Goal: Information Seeking & Learning: Learn about a topic

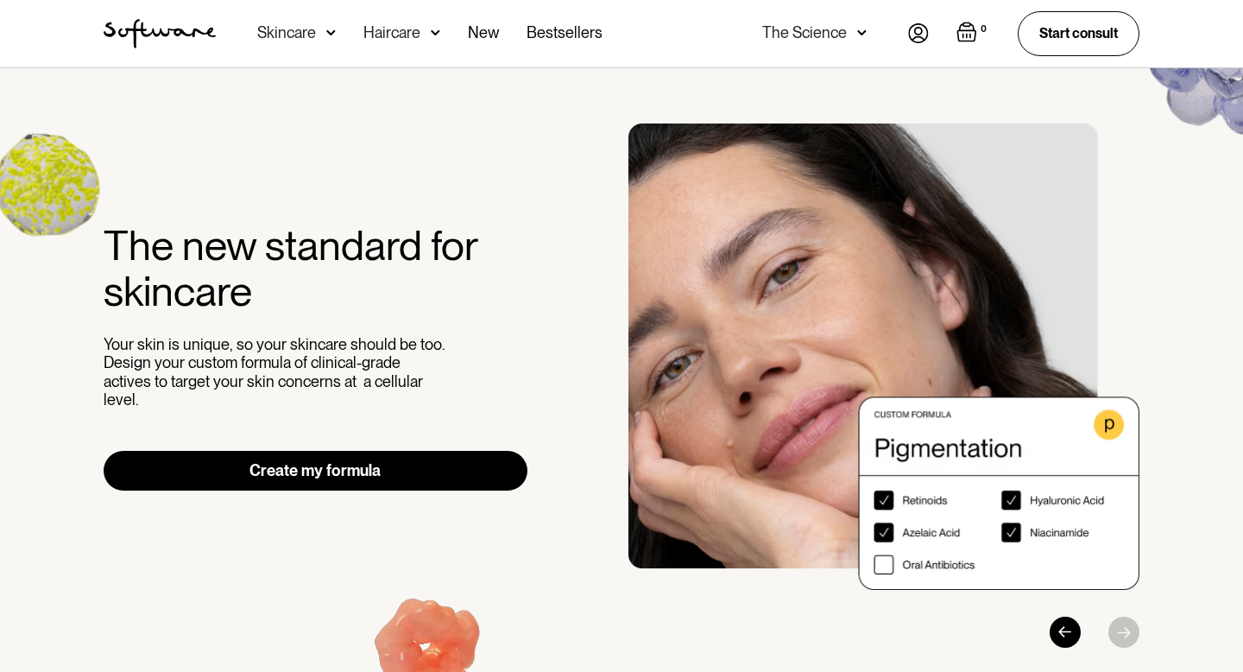
click at [919, 36] on img at bounding box center [918, 33] width 21 height 20
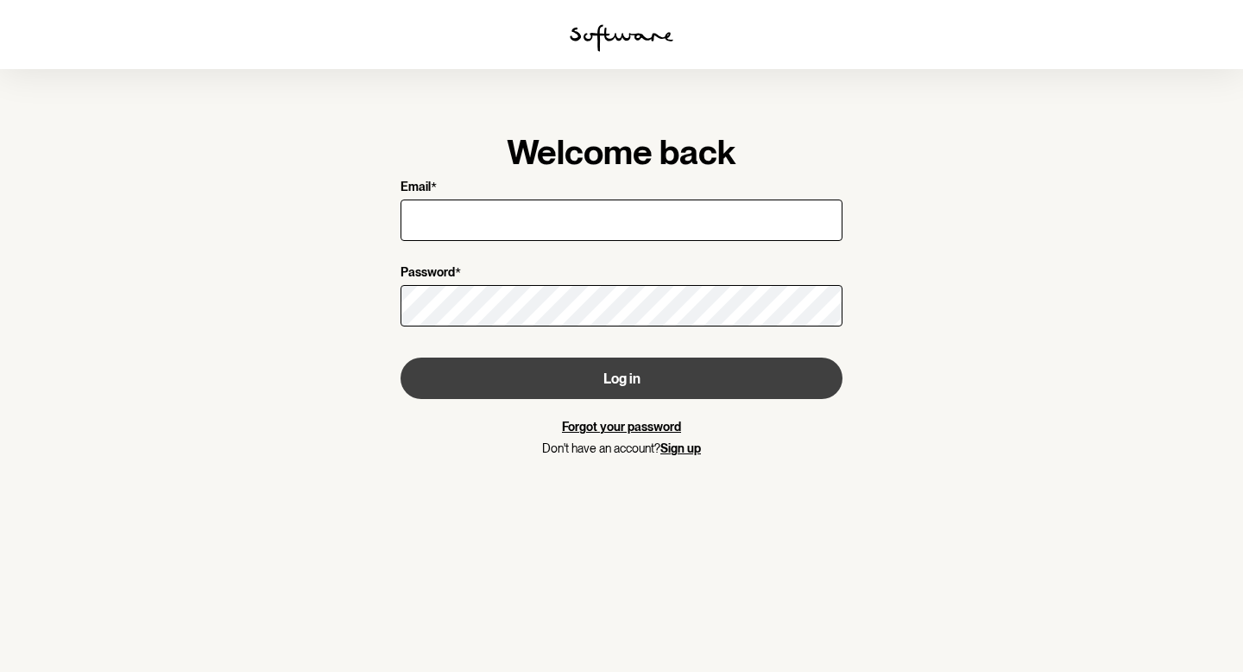
type input "lexi.law@outlook.com"
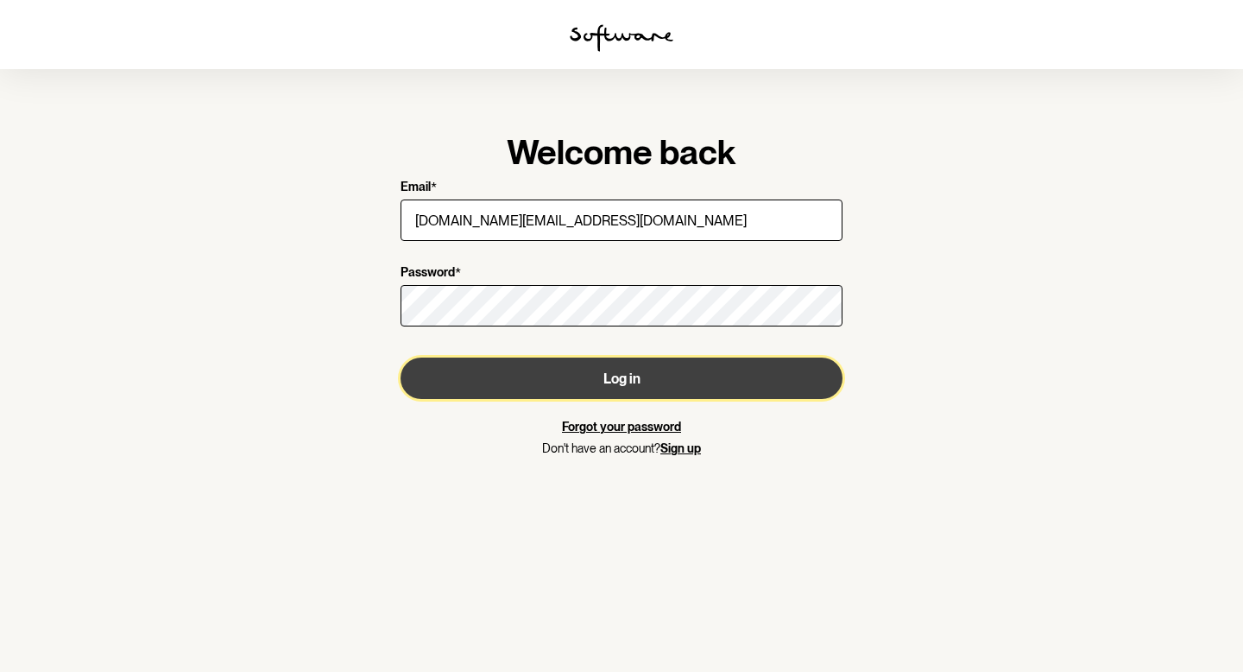
click at [537, 380] on button "Log in" at bounding box center [622, 377] width 442 height 41
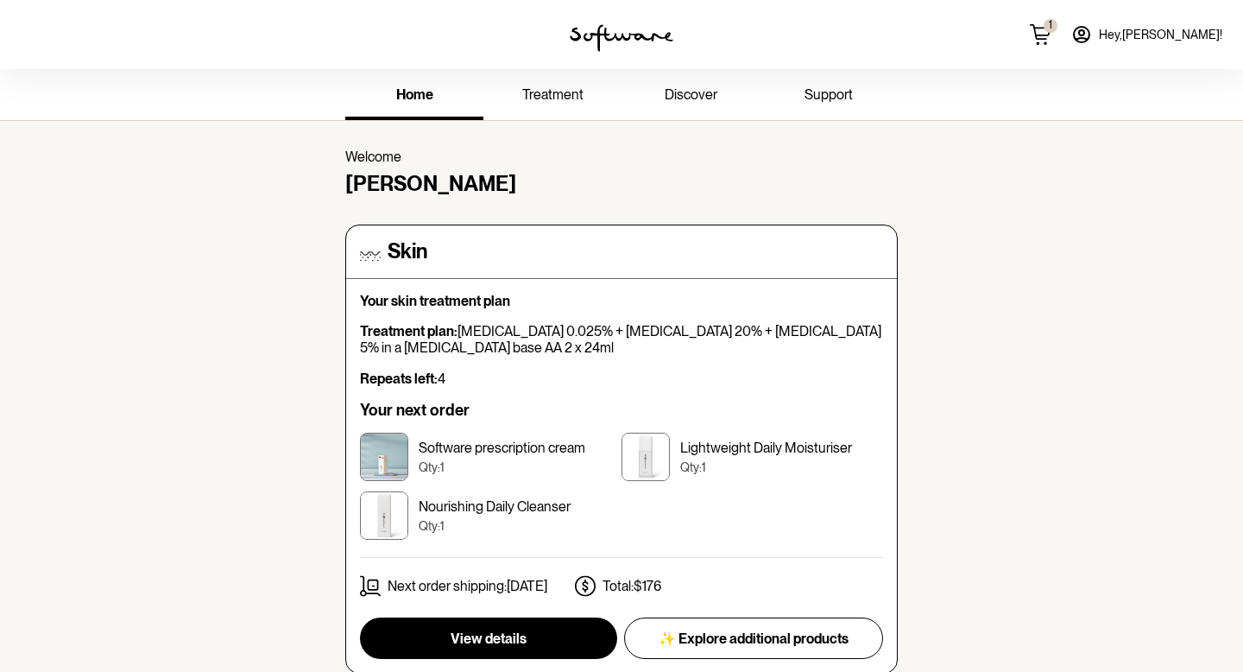
click at [823, 92] on span "support" at bounding box center [829, 94] width 48 height 16
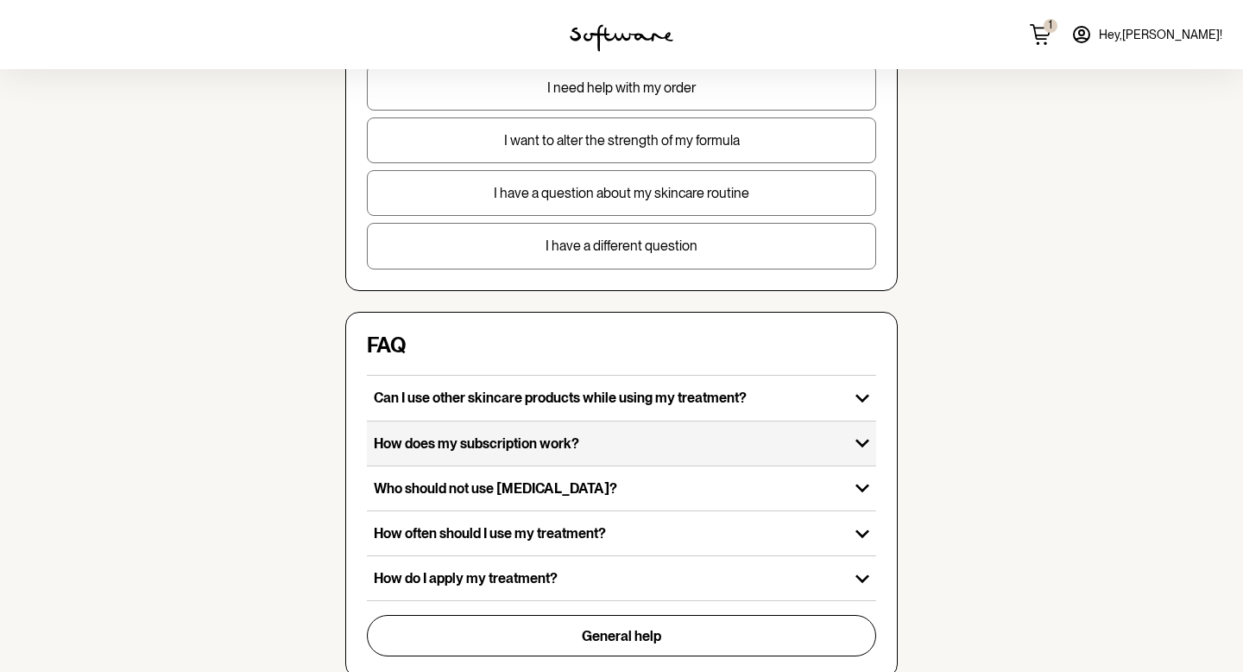
scroll to position [406, 0]
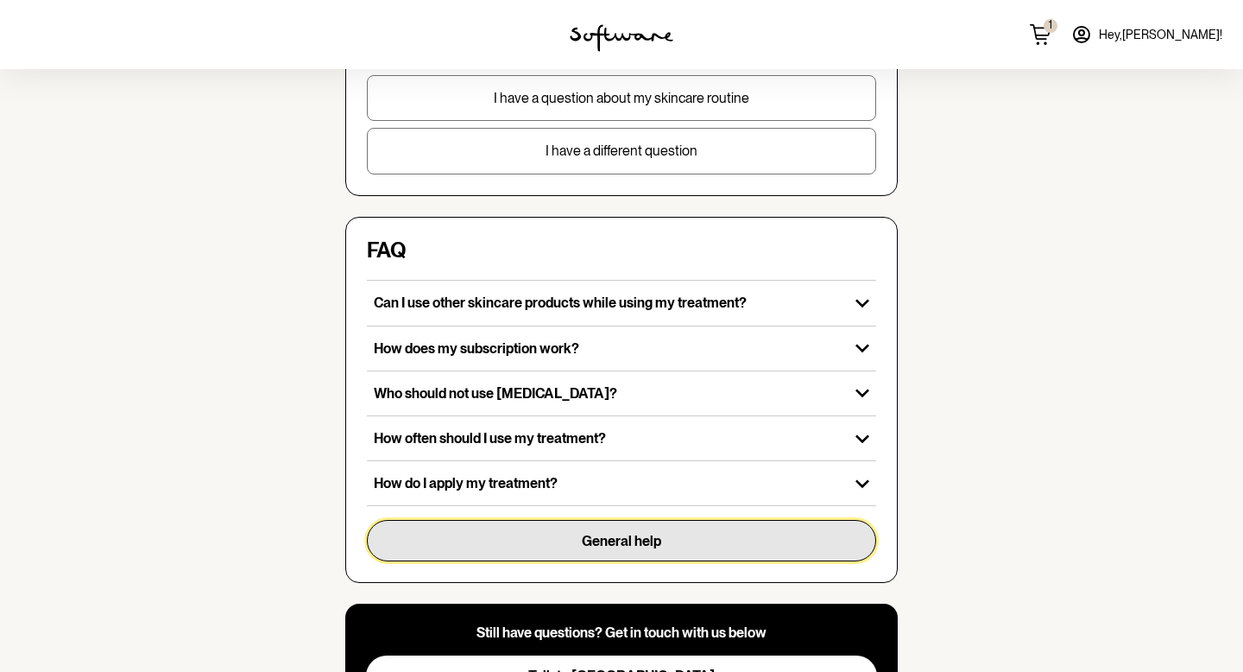
click at [611, 545] on span "General help" at bounding box center [621, 541] width 79 height 16
